Goal: Task Accomplishment & Management: Use online tool/utility

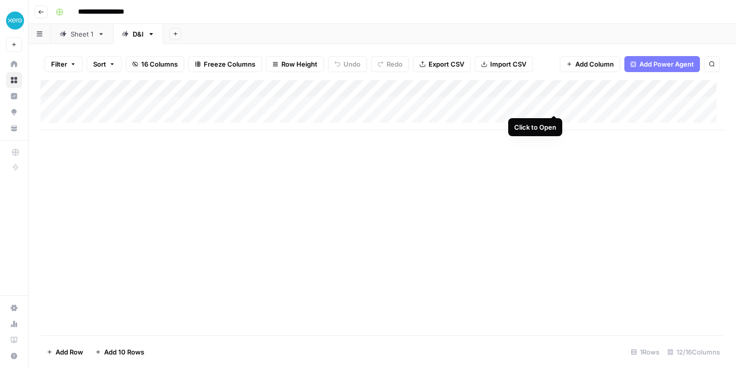
click at [551, 103] on div "Add Column" at bounding box center [382, 105] width 683 height 50
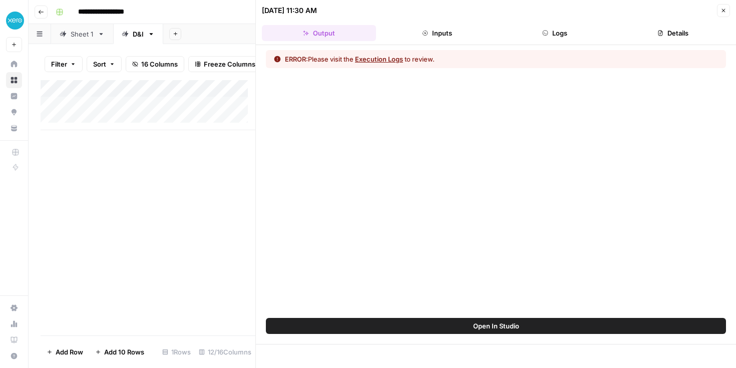
click at [566, 37] on button "Logs" at bounding box center [555, 33] width 114 height 16
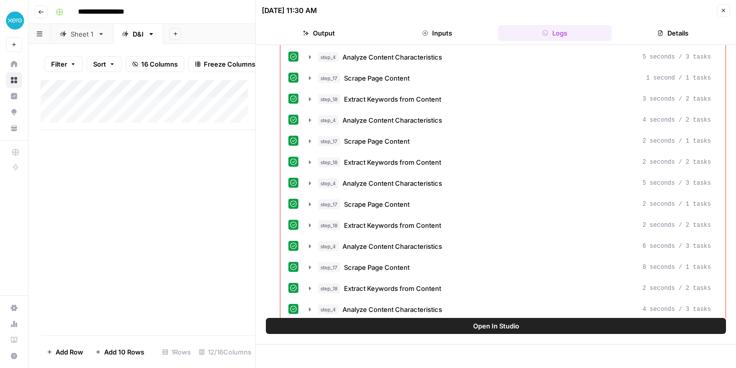
scroll to position [7139, 0]
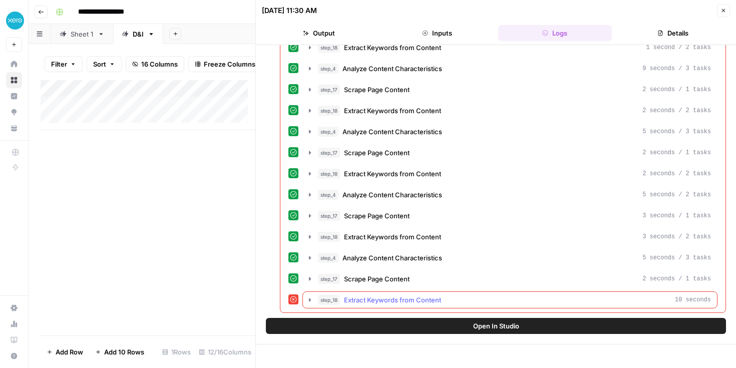
click at [309, 295] on button "step_18 Extract Keywords from Content 10 seconds" at bounding box center [510, 300] width 414 height 16
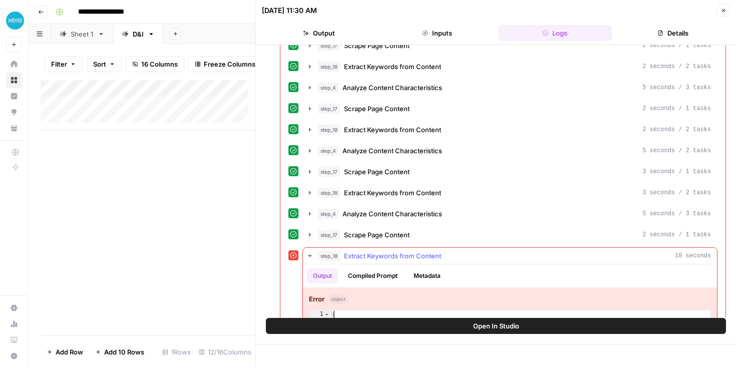
scroll to position [7231, 0]
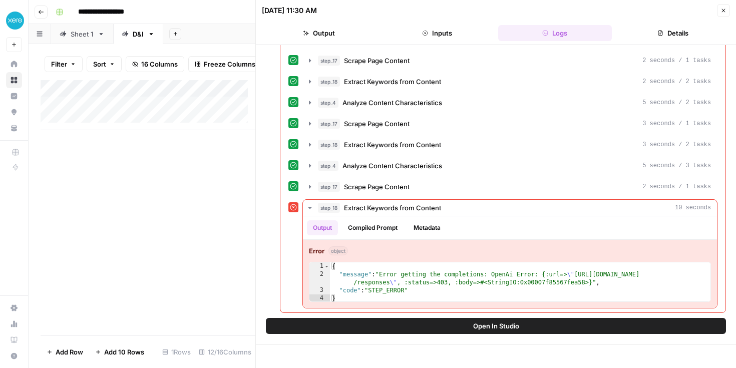
click at [382, 322] on button "Open In Studio" at bounding box center [496, 326] width 460 height 16
click at [415, 205] on span "Extract Keywords from Content" at bounding box center [392, 208] width 97 height 10
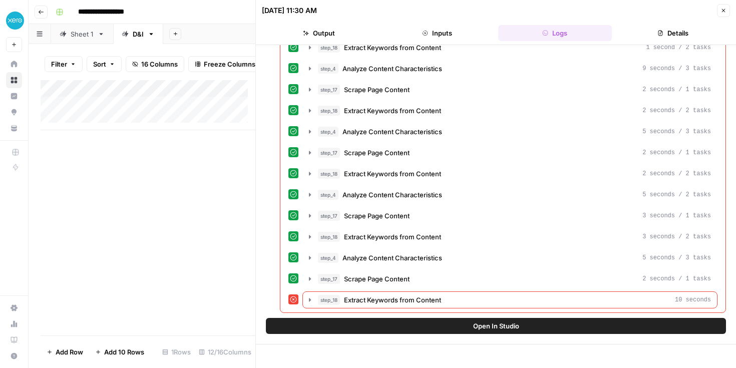
click at [724, 10] on icon "button" at bounding box center [723, 11] width 6 height 6
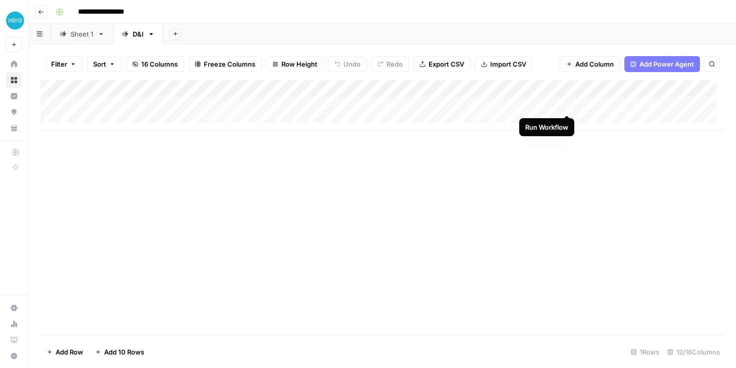
click at [564, 105] on div "Add Column" at bounding box center [382, 105] width 683 height 50
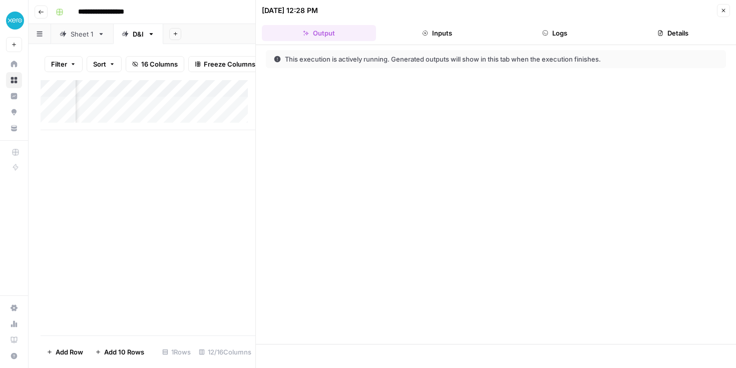
click at [725, 10] on icon "button" at bounding box center [723, 11] width 6 height 6
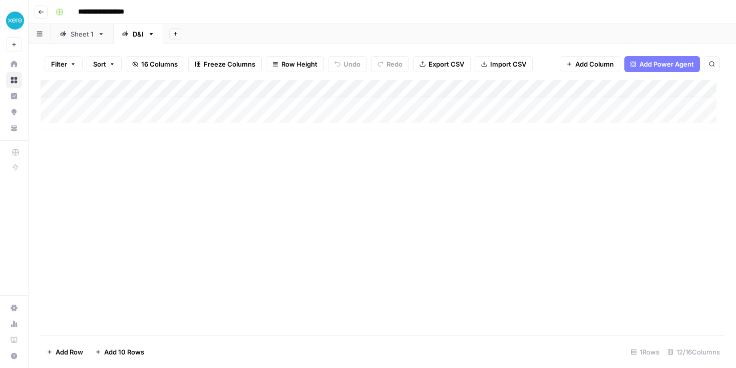
click at [111, 112] on div "Add Column" at bounding box center [382, 105] width 683 height 50
click at [132, 186] on div "Add Column" at bounding box center [382, 207] width 683 height 255
click at [133, 106] on div "Add Column" at bounding box center [382, 113] width 683 height 67
click at [107, 122] on div "Add Column" at bounding box center [382, 113] width 683 height 67
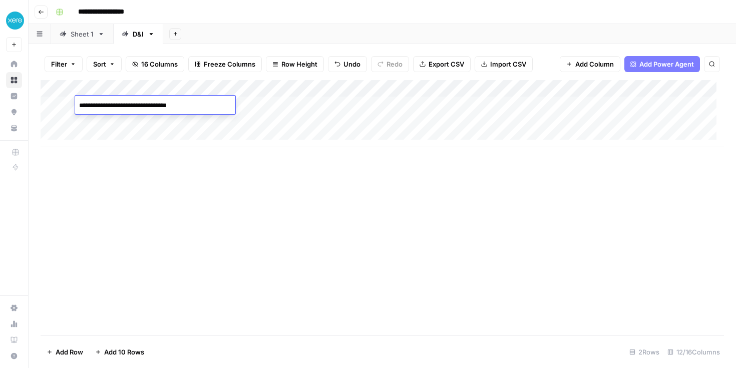
click at [107, 122] on div "Add Column" at bounding box center [382, 113] width 683 height 67
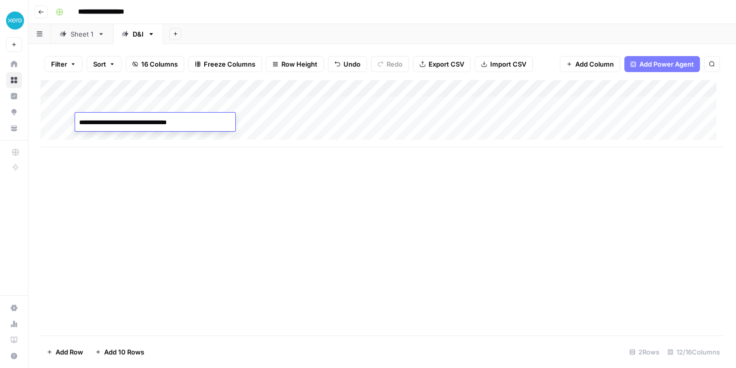
click at [155, 122] on textarea "**********" at bounding box center [155, 123] width 160 height 14
type textarea "**********"
click at [402, 123] on div "Add Column" at bounding box center [382, 113] width 683 height 67
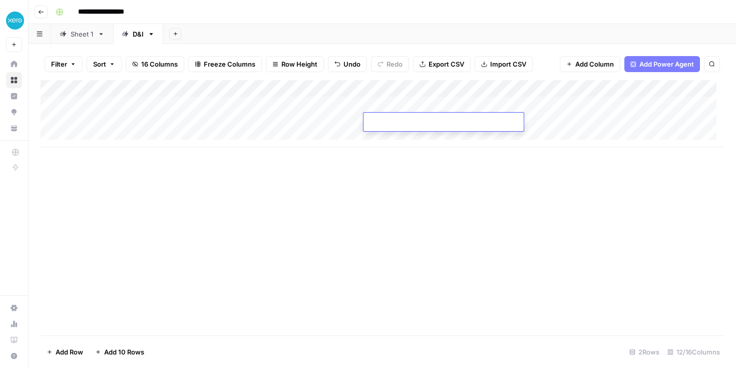
type textarea "*****"
click at [416, 129] on div "Add Column" at bounding box center [382, 113] width 683 height 67
click at [416, 129] on body "**********" at bounding box center [368, 184] width 736 height 368
type textarea "*****"
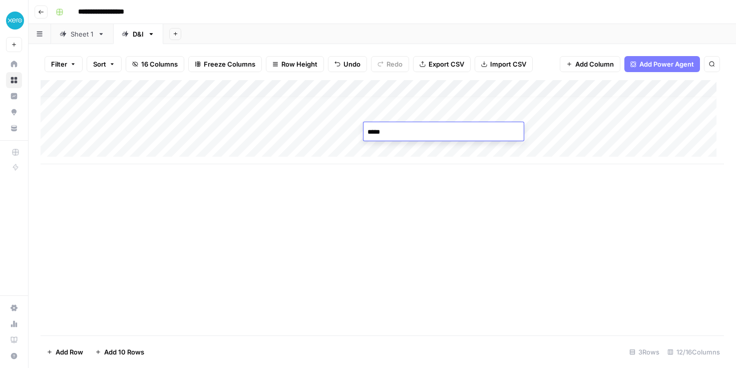
click at [347, 207] on div "Add Column" at bounding box center [382, 207] width 683 height 255
click at [187, 116] on div "Add Column" at bounding box center [382, 122] width 683 height 84
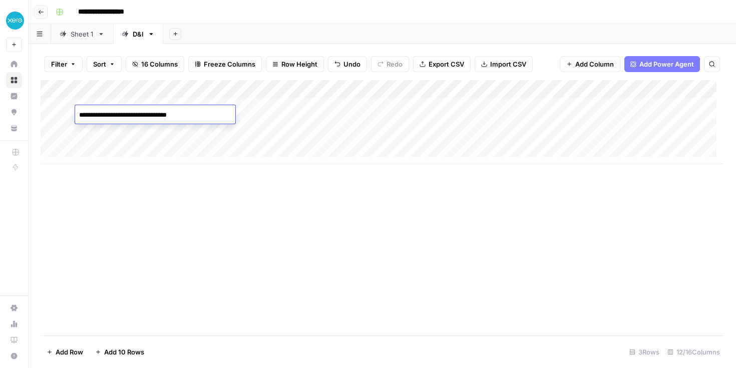
click at [187, 116] on textarea "**********" at bounding box center [155, 115] width 160 height 14
click at [155, 132] on div "Add Column" at bounding box center [382, 122] width 683 height 84
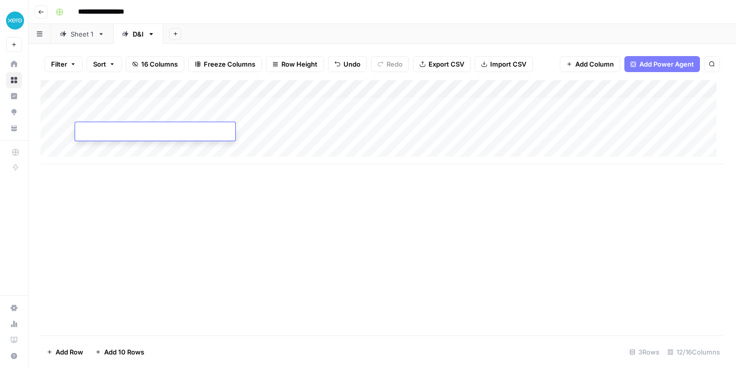
click at [155, 132] on textarea at bounding box center [155, 132] width 160 height 14
click at [156, 128] on textarea "**********" at bounding box center [155, 132] width 160 height 14
type textarea "**********"
click at [244, 101] on div "Add Column" at bounding box center [382, 122] width 683 height 84
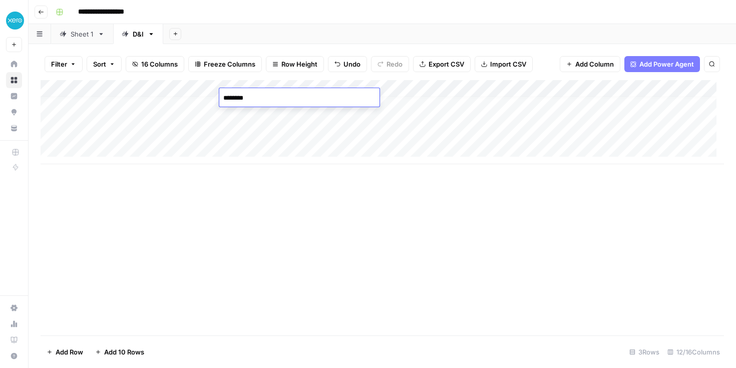
click at [244, 101] on textarea "********" at bounding box center [299, 98] width 160 height 14
click at [238, 115] on div "Add Column" at bounding box center [382, 122] width 683 height 84
type textarea "********"
click at [230, 131] on div "Add Column" at bounding box center [382, 122] width 683 height 84
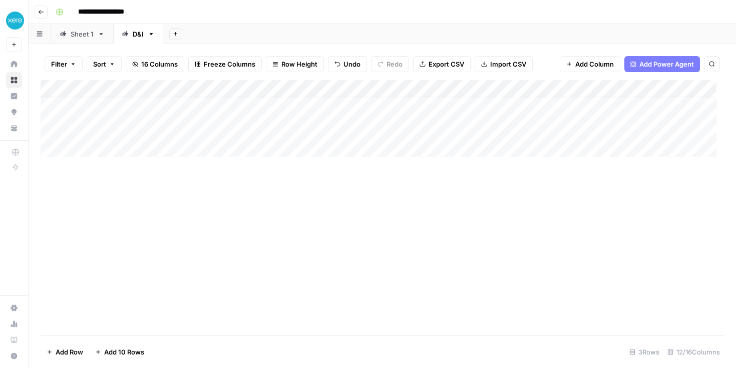
click at [230, 131] on div "Add Column" at bounding box center [382, 122] width 683 height 84
type textarea "********"
click at [449, 216] on div "Add Column" at bounding box center [382, 207] width 683 height 255
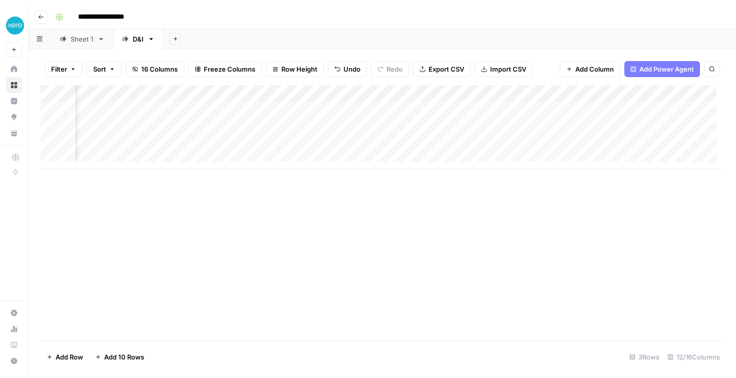
scroll to position [0, 78]
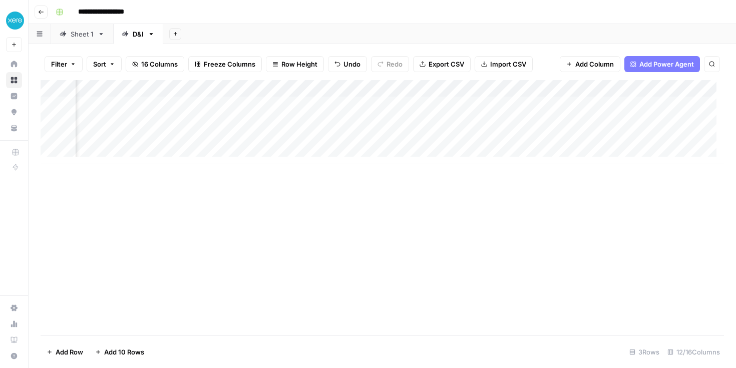
click at [78, 39] on link "Sheet 1" at bounding box center [82, 34] width 62 height 20
click at [134, 42] on link "D&I" at bounding box center [138, 34] width 50 height 20
click at [368, 248] on div "Add Column" at bounding box center [382, 207] width 683 height 255
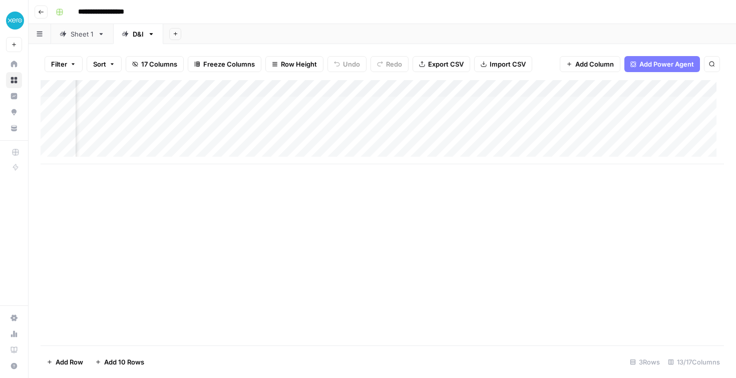
scroll to position [0, 376]
click at [298, 103] on div "Add Column" at bounding box center [382, 122] width 683 height 84
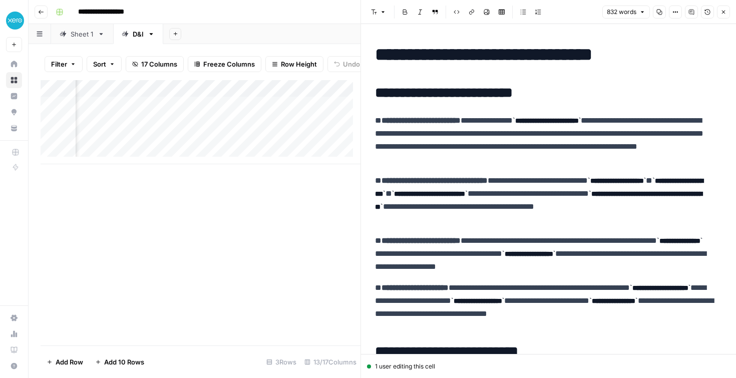
scroll to position [0, 425]
click at [130, 114] on div "Add Column" at bounding box center [201, 122] width 320 height 84
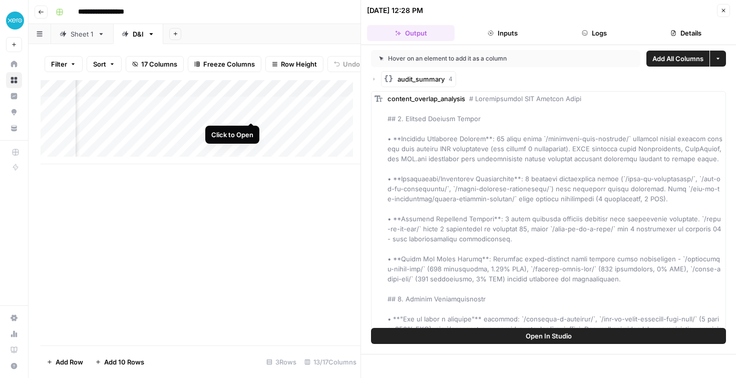
click at [250, 111] on div "Add Column" at bounding box center [201, 122] width 320 height 84
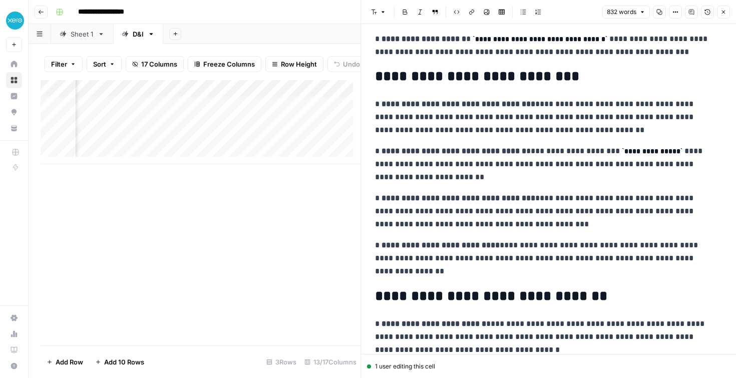
scroll to position [905, 0]
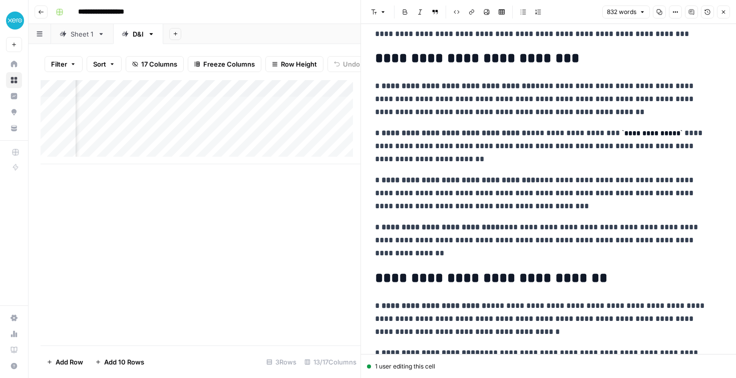
click at [464, 259] on p "**********" at bounding box center [544, 240] width 339 height 39
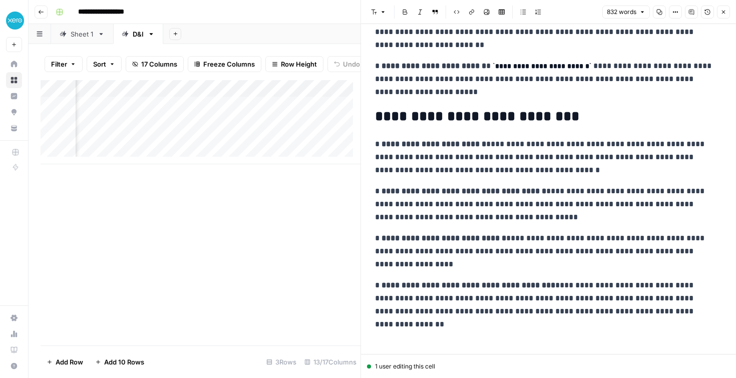
scroll to position [0, 1068]
click at [229, 116] on div "Add Column" at bounding box center [201, 122] width 320 height 84
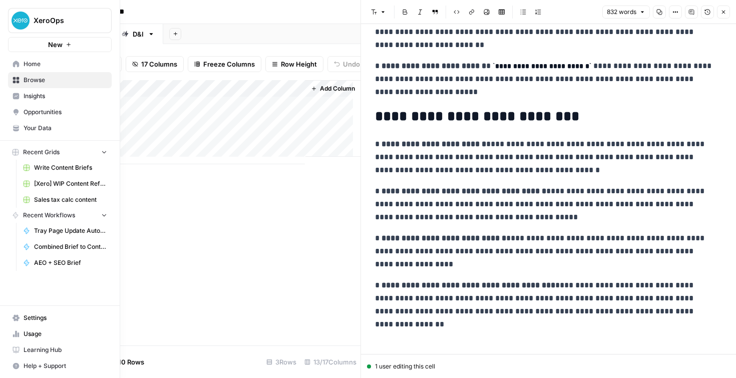
click at [20, 66] on link "Home" at bounding box center [60, 64] width 104 height 16
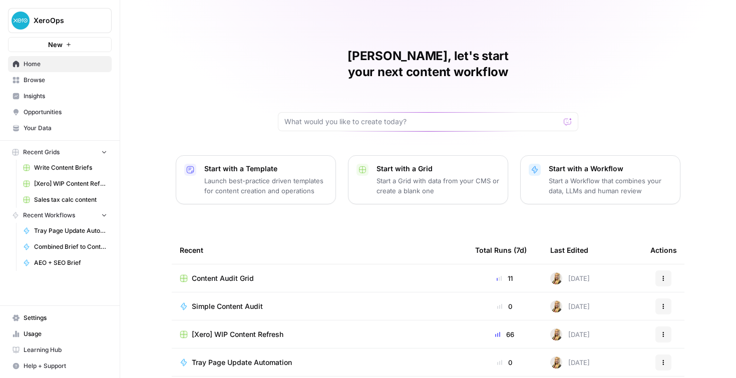
click at [63, 48] on button "New" at bounding box center [60, 44] width 104 height 15
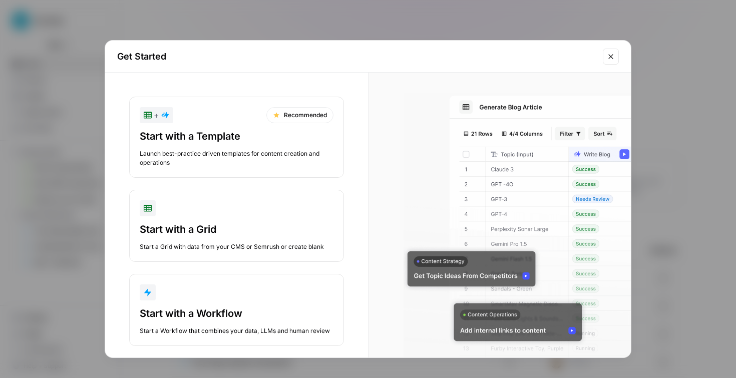
click at [244, 154] on div "Launch best-practice driven templates for content creation and operations" at bounding box center [237, 158] width 194 height 18
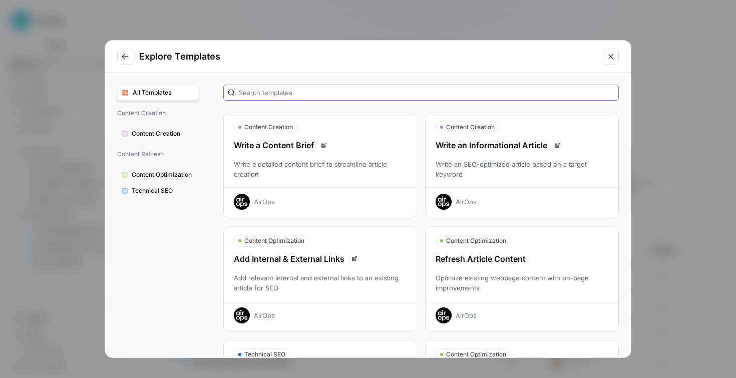
click at [247, 91] on input "text" at bounding box center [426, 93] width 375 height 10
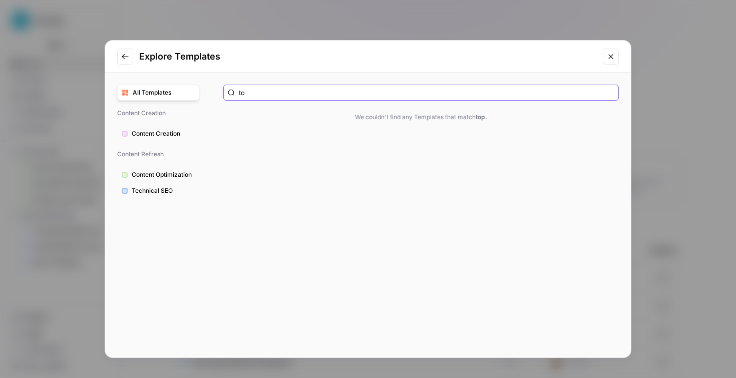
type input "t"
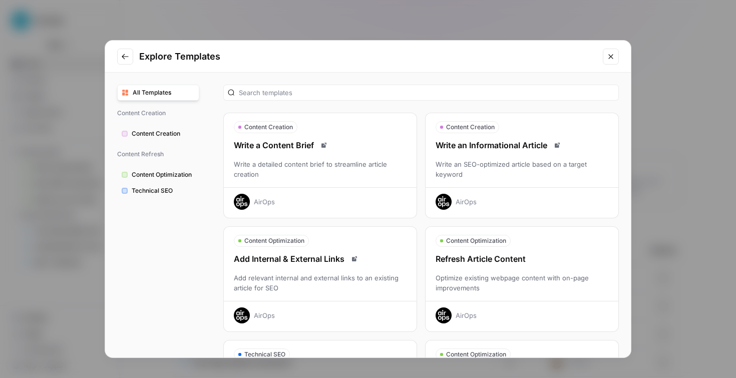
click at [148, 177] on span "Content Optimization" at bounding box center [163, 174] width 63 height 9
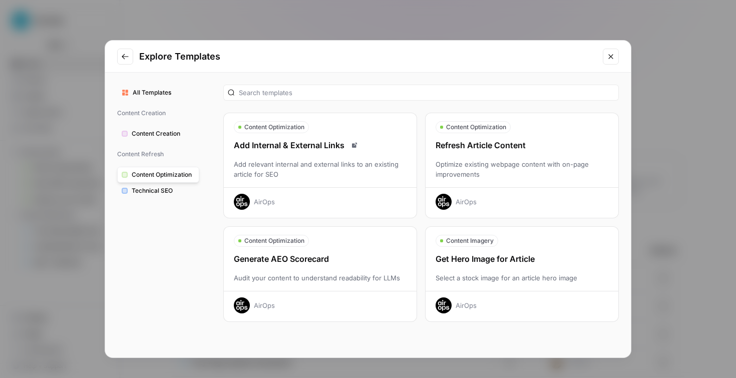
scroll to position [13, 0]
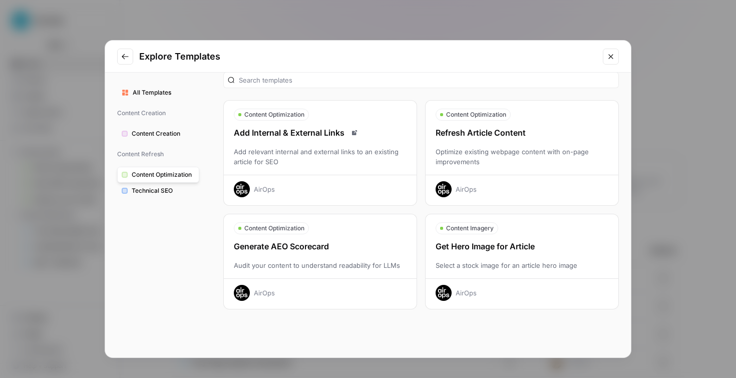
click at [149, 128] on button "Content Creation" at bounding box center [158, 134] width 82 height 16
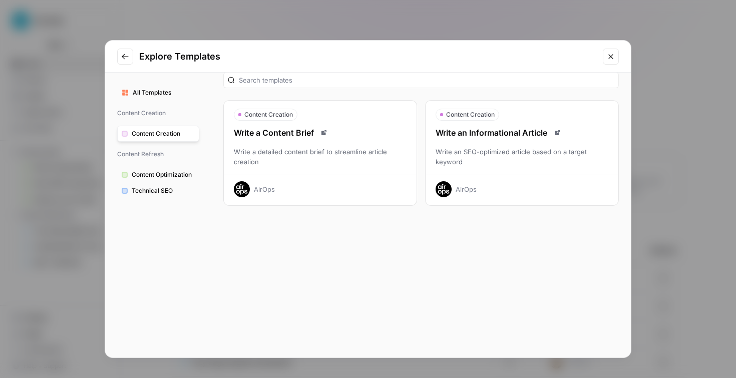
click at [168, 194] on span "Technical SEO" at bounding box center [163, 190] width 63 height 9
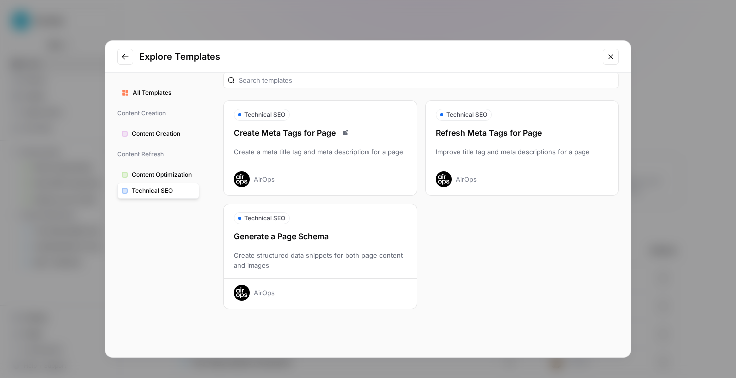
click at [170, 84] on div "All Templates Content Creation Content Creation Content Refresh Content Optimiz…" at bounding box center [158, 215] width 106 height 285
click at [166, 98] on button "All Templates" at bounding box center [158, 93] width 82 height 16
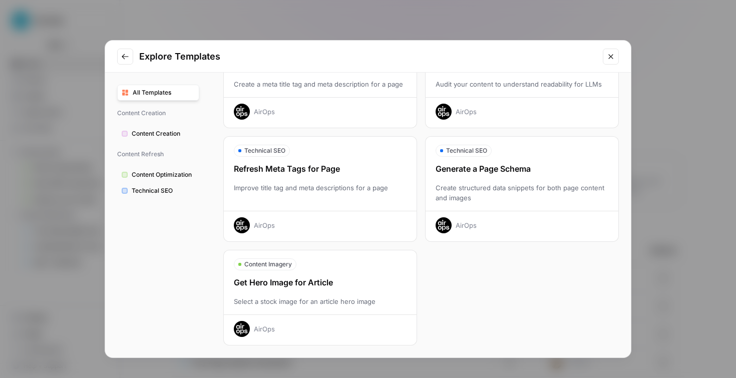
scroll to position [0, 0]
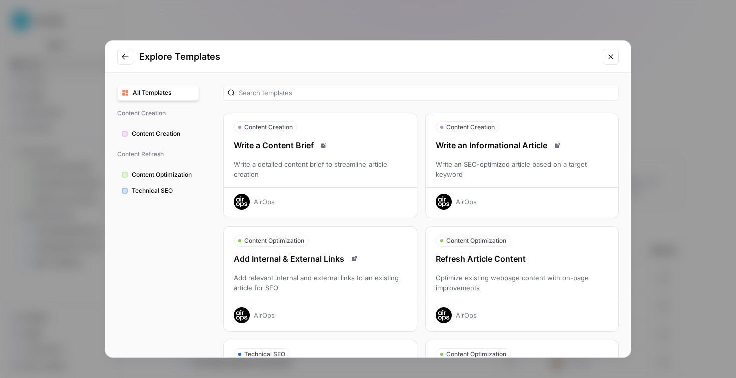
click at [121, 52] on button "Go to previous step" at bounding box center [125, 57] width 16 height 16
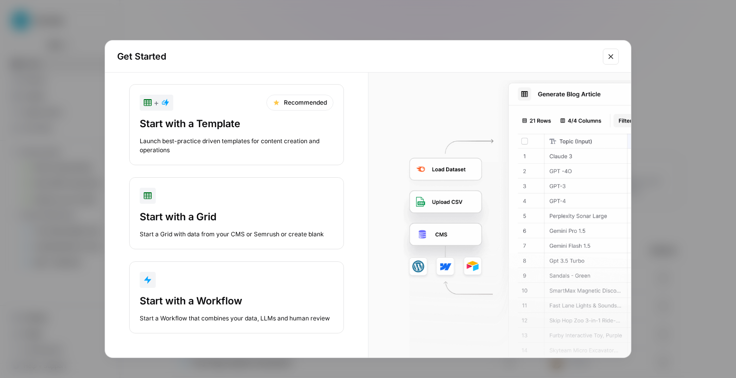
scroll to position [22, 0]
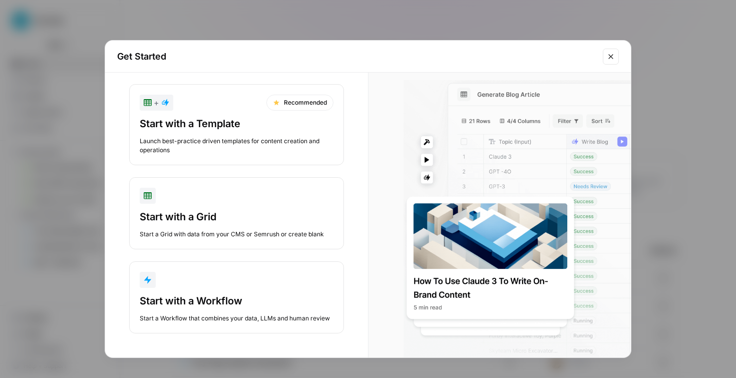
click at [607, 56] on icon "Close modal" at bounding box center [611, 57] width 8 height 8
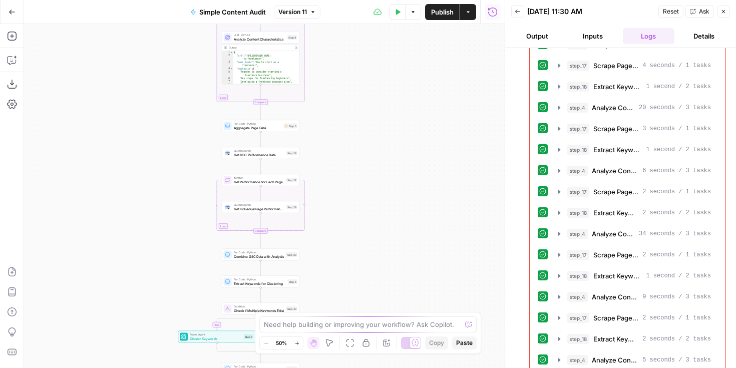
scroll to position [7092, 0]
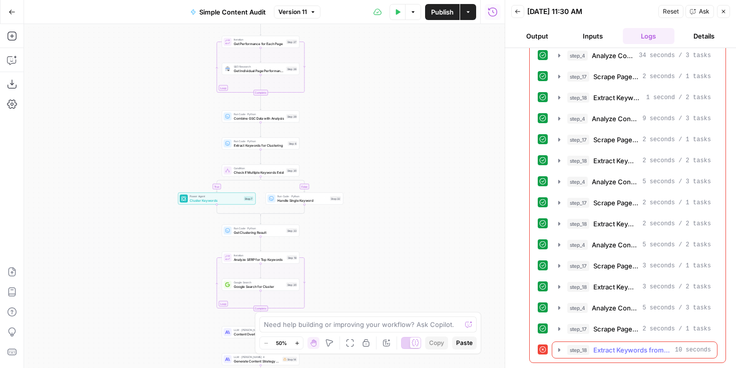
click at [558, 349] on icon "button" at bounding box center [559, 350] width 8 height 8
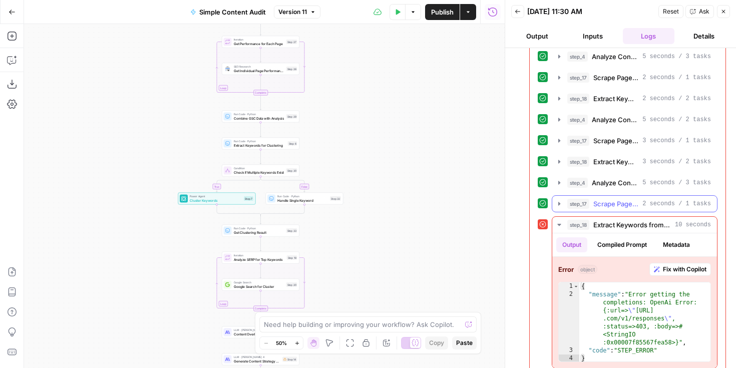
scroll to position [7227, 0]
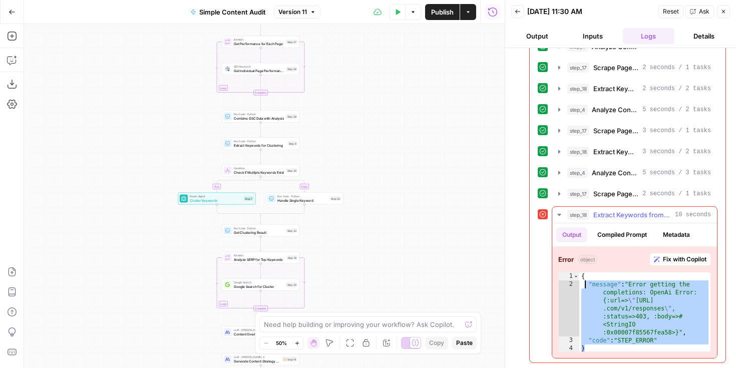
drag, startPoint x: 672, startPoint y: 348, endPoint x: 586, endPoint y: 281, distance: 109.2
click at [586, 281] on div "{ "message" : "Error getting the completions: OpenAi Error: {:url=> \" https://…" at bounding box center [644, 320] width 131 height 96
type textarea "**********"
click at [9, 57] on icon "button" at bounding box center [12, 60] width 10 height 10
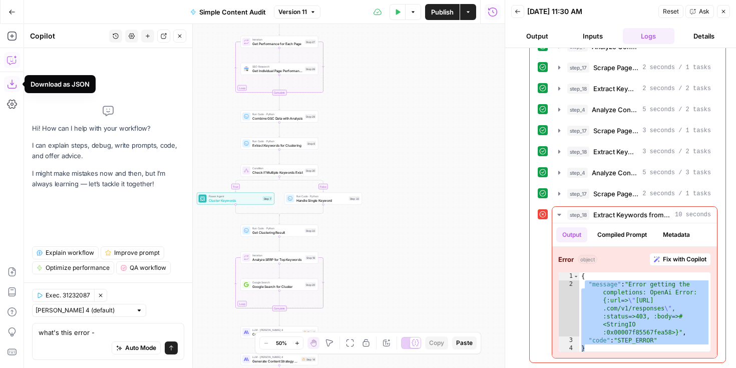
type textarea "what's this error - "message": "Error getting the completions: OpenAi Error: {:…"
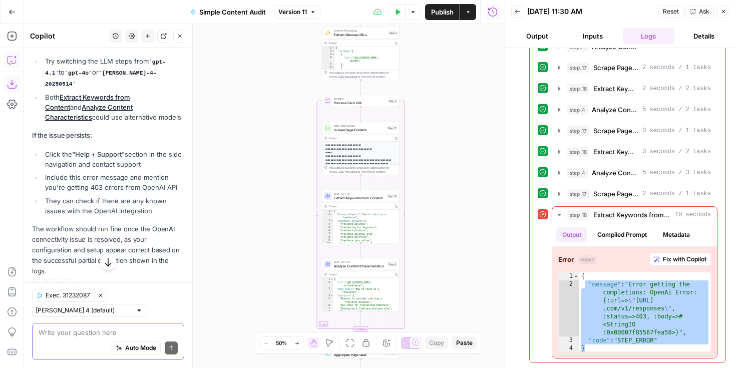
scroll to position [469, 0]
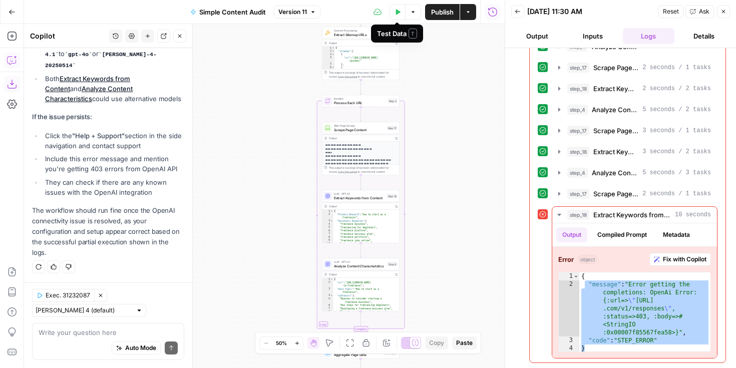
click at [392, 16] on button "Test Data" at bounding box center [397, 12] width 16 height 16
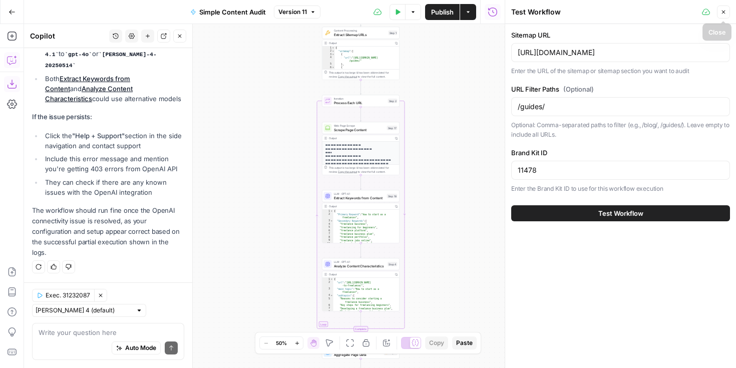
click at [724, 11] on icon "button" at bounding box center [724, 13] width 4 height 4
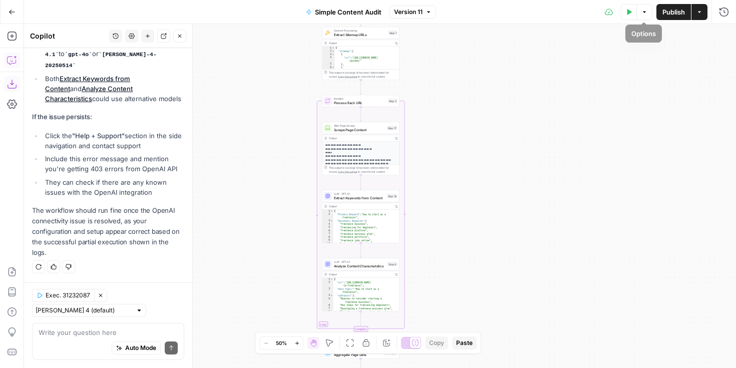
click at [627, 10] on icon "button" at bounding box center [629, 12] width 5 height 6
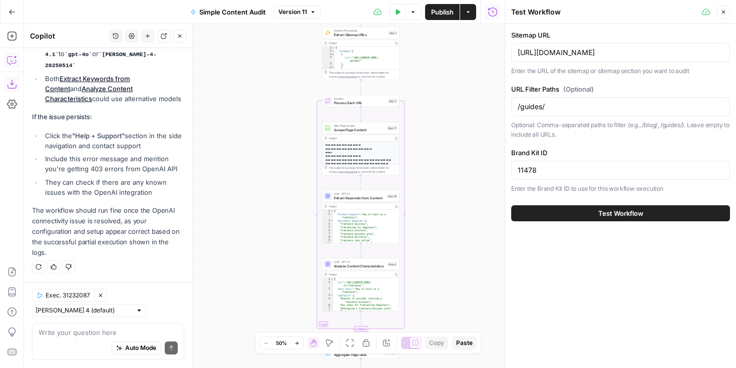
click at [726, 17] on button "Close" at bounding box center [723, 12] width 13 height 13
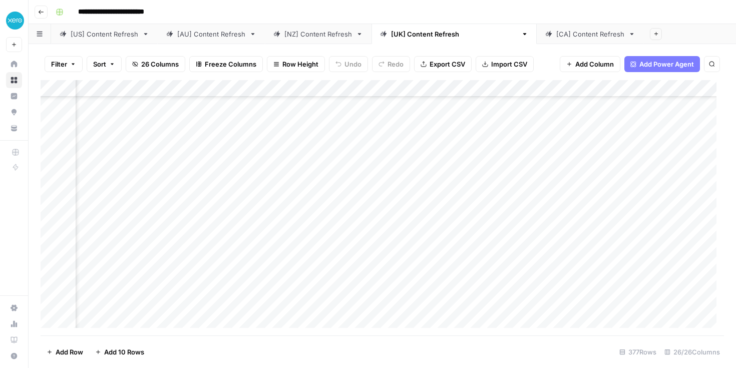
scroll to position [6078, 1094]
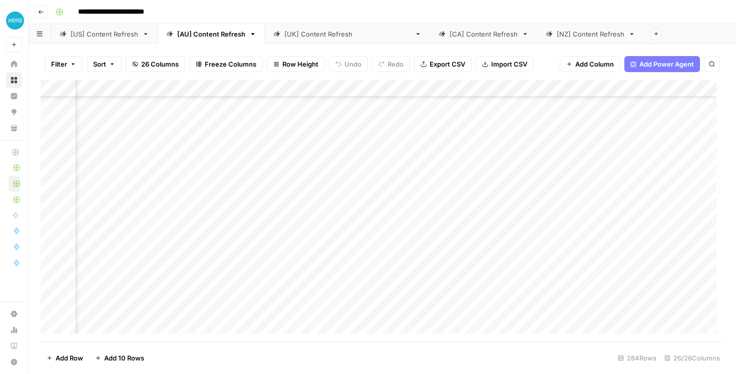
scroll to position [4612, 508]
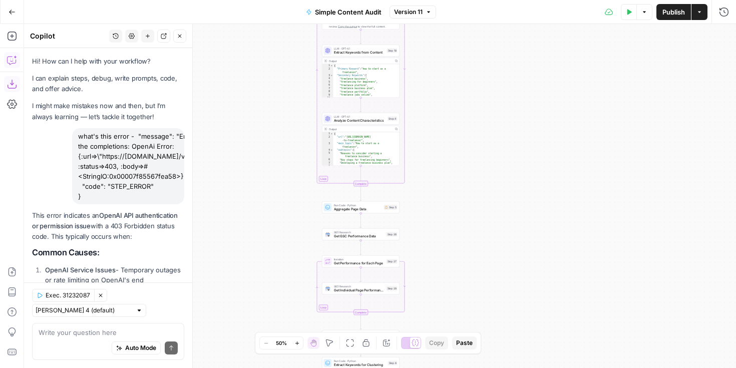
scroll to position [469, 0]
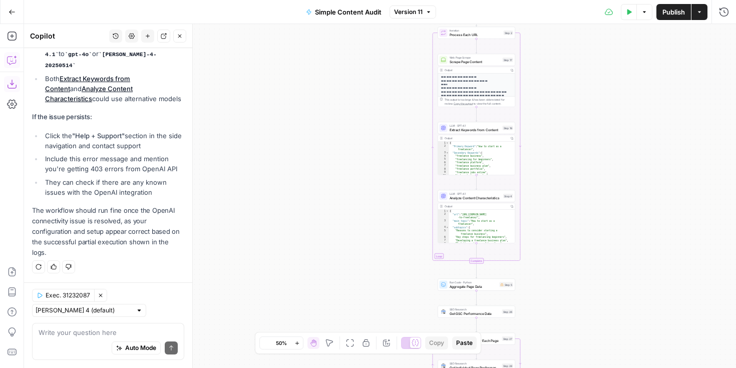
click at [8, 14] on button "Go Back" at bounding box center [12, 12] width 18 height 18
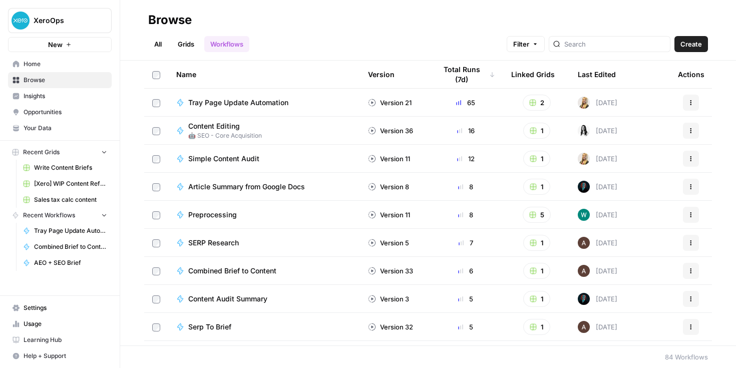
click at [20, 60] on link "Home" at bounding box center [60, 64] width 104 height 16
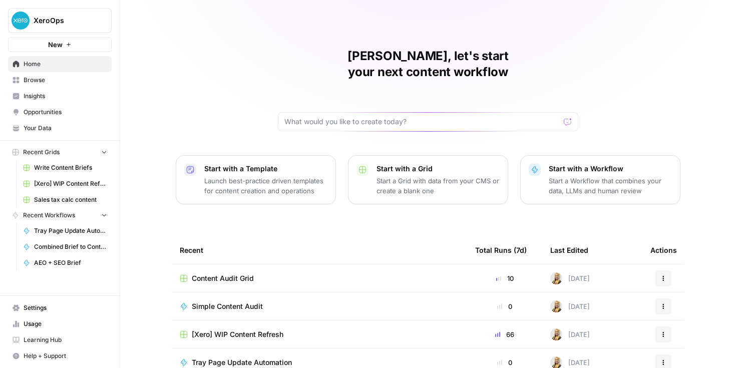
click at [62, 126] on span "Your Data" at bounding box center [66, 128] width 84 height 9
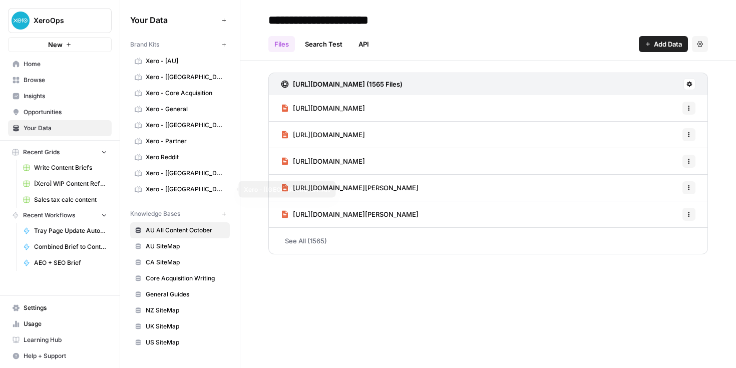
click at [184, 169] on span "Xero - [UK]" at bounding box center [186, 173] width 80 height 9
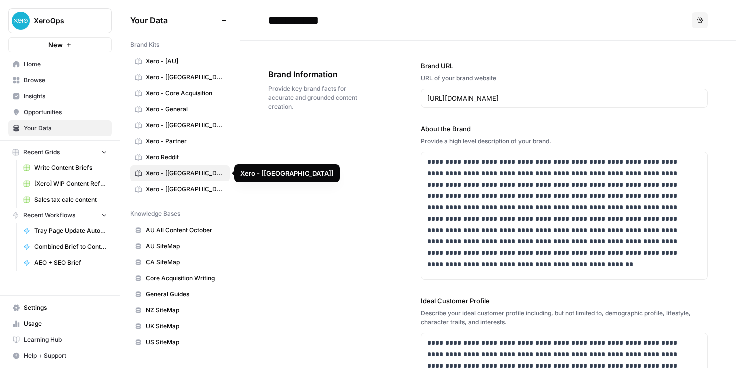
click at [203, 65] on span "Xero - [AU]" at bounding box center [186, 61] width 80 height 9
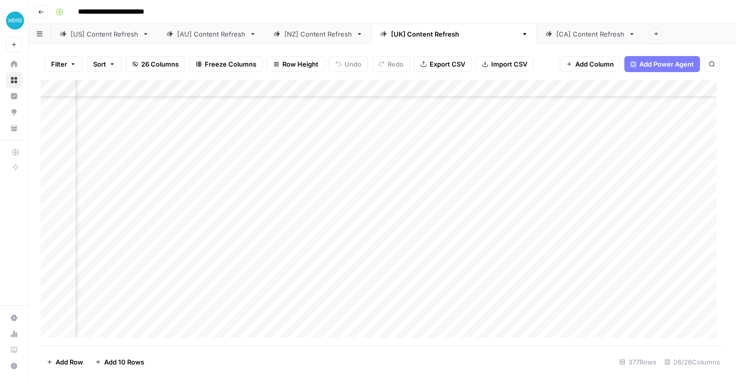
scroll to position [6078, 1094]
